Goal: Task Accomplishment & Management: Complete application form

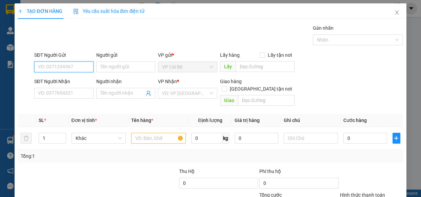
click at [72, 68] on input "SĐT Người Gửi" at bounding box center [63, 67] width 59 height 11
click at [68, 81] on div "0973702926 - TÂM" at bounding box center [63, 80] width 50 height 7
type input "0973702926"
type input "TÂM"
type input "0933890909"
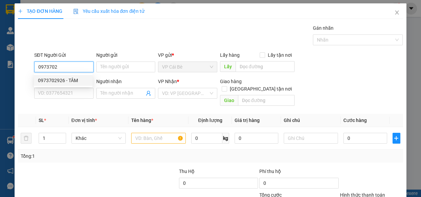
type input "TY"
type input "30.000"
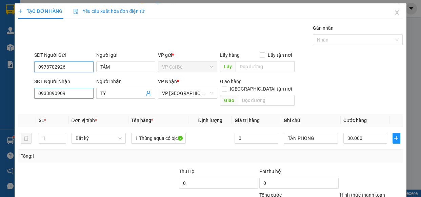
type input "0973702926"
click at [76, 95] on input "0933890909" at bounding box center [63, 93] width 59 height 11
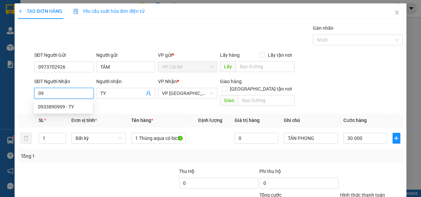
type input "0"
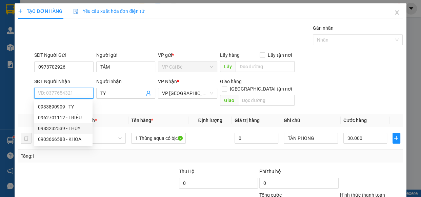
click at [56, 130] on div "0983232539 - THÚY" at bounding box center [63, 128] width 50 height 7
type input "0983232539"
type input "THÚY"
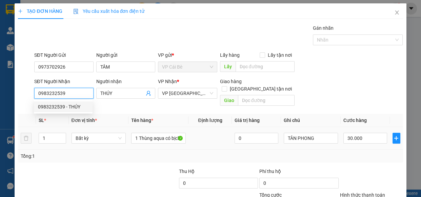
type input "120.000"
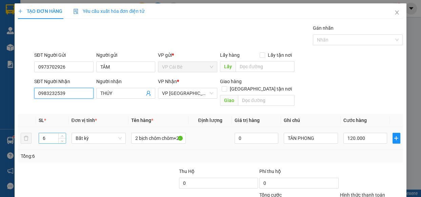
type input "0983232539"
click at [47, 133] on input "6" at bounding box center [52, 138] width 26 height 10
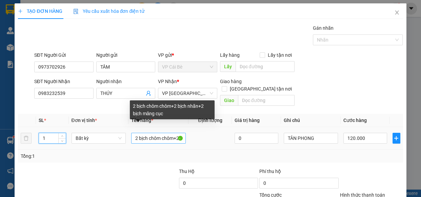
type input "1"
type input "0"
drag, startPoint x: 130, startPoint y: 130, endPoint x: 214, endPoint y: 130, distance: 84.7
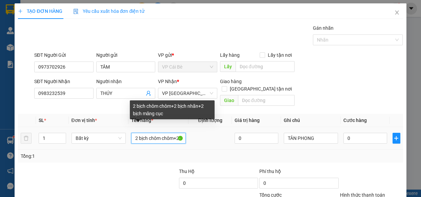
click at [214, 130] on tr "1 Bất kỳ 2 bịch chôm chôm+2 bịch nhãn+2 bịch măng cục 0 TÂN PHONG 0" at bounding box center [210, 138] width 384 height 23
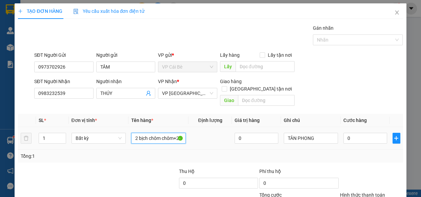
type input "h măng cục"
drag, startPoint x: 168, startPoint y: 129, endPoint x: 123, endPoint y: 135, distance: 44.7
click at [123, 135] on tr "1 Bất kỳ h măng cục 0 TÂN PHONG 0" at bounding box center [210, 138] width 384 height 23
type input "1 XỐP VÀNG"
click at [349, 135] on input "0" at bounding box center [365, 138] width 44 height 11
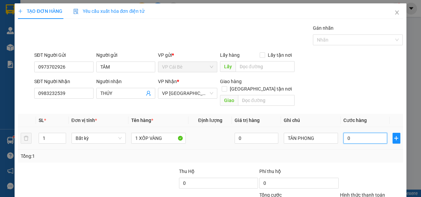
type input "0"
type input "3"
type input "03"
type input "30"
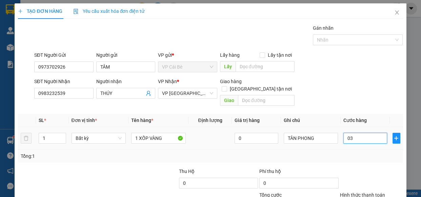
type input "30"
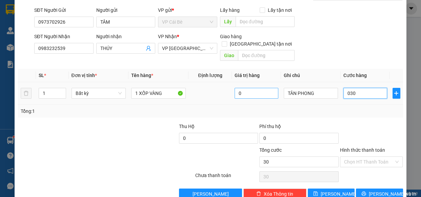
scroll to position [53, 0]
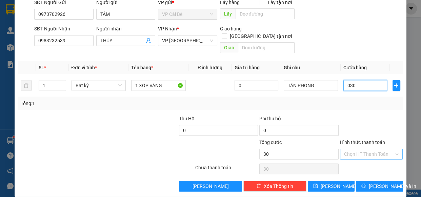
type input "030"
type input "30.000"
click at [378, 149] on input "Hình thức thanh toán" at bounding box center [369, 154] width 50 height 10
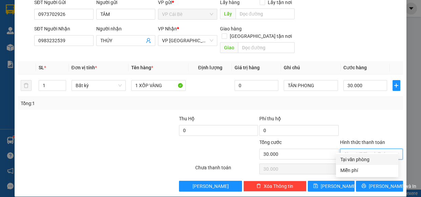
click at [379, 162] on div "Tại văn phòng" at bounding box center [367, 159] width 54 height 7
type input "0"
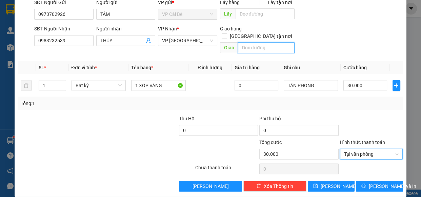
click at [244, 42] on input "text" at bounding box center [266, 47] width 57 height 11
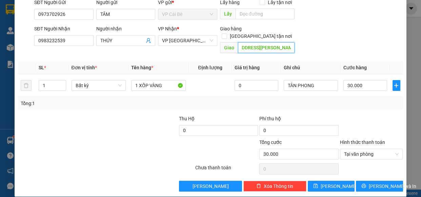
scroll to position [0, 27]
click at [366, 149] on span "Tại văn phòng" at bounding box center [371, 154] width 55 height 10
type input "585/9 NGUYỄN ĐÌNH CHIỂU,P1 Q3"
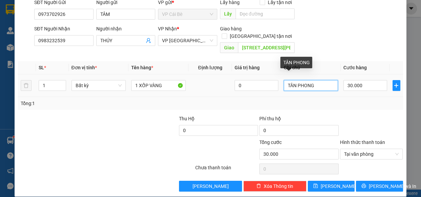
click at [320, 80] on input "TÂN PHONG" at bounding box center [311, 85] width 55 height 11
click at [376, 149] on span "Tại văn phòng" at bounding box center [371, 154] width 55 height 10
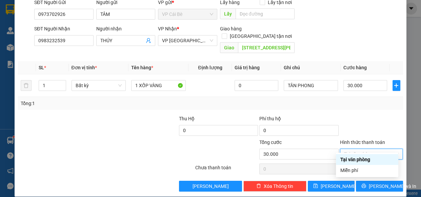
click at [378, 161] on div "Tại văn phòng" at bounding box center [367, 159] width 54 height 7
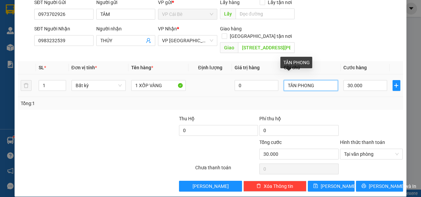
click at [325, 80] on input "TÂN PHONG" at bounding box center [311, 85] width 55 height 11
type input "T"
type input "TRẠM TP"
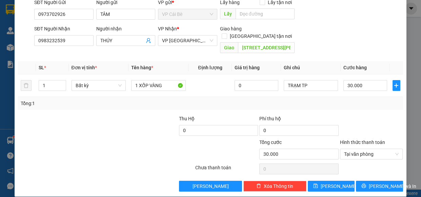
click at [362, 100] on div "Tổng: 1" at bounding box center [210, 103] width 379 height 7
click at [381, 149] on span "Tại văn phòng" at bounding box center [371, 154] width 55 height 10
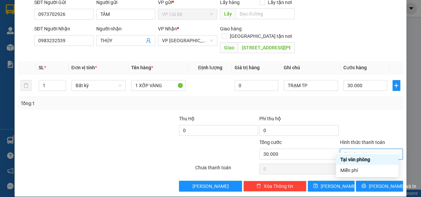
click at [383, 159] on div "Tại văn phòng" at bounding box center [367, 159] width 54 height 7
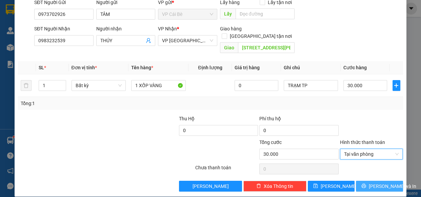
click at [383, 183] on button "Lưu và In" at bounding box center [379, 186] width 47 height 11
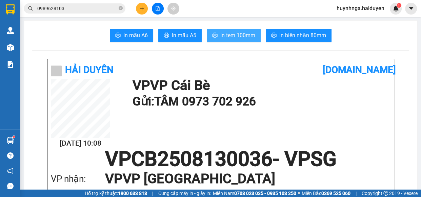
drag, startPoint x: 248, startPoint y: 39, endPoint x: 262, endPoint y: 76, distance: 39.4
click at [247, 39] on span "In tem 100mm" at bounding box center [237, 35] width 35 height 8
